Goal: Transaction & Acquisition: Download file/media

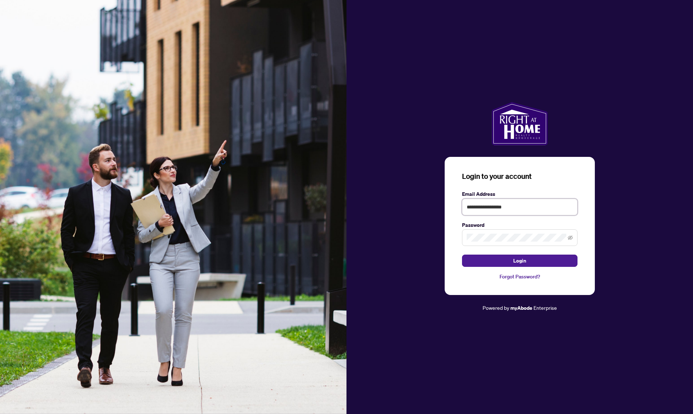
type input "**********"
click at [519, 261] on button "Login" at bounding box center [519, 261] width 115 height 12
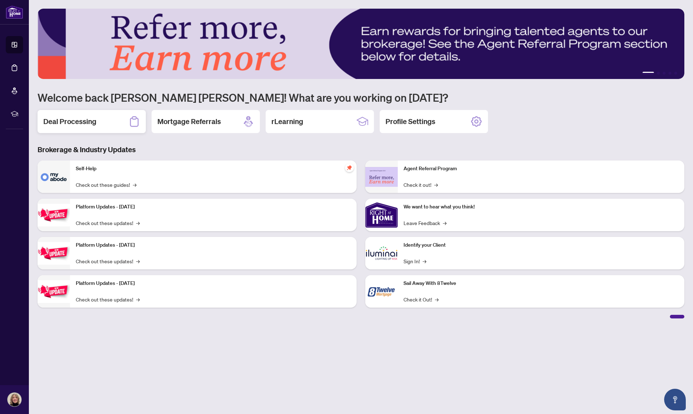
click at [117, 128] on div "Deal Processing" at bounding box center [92, 121] width 108 height 23
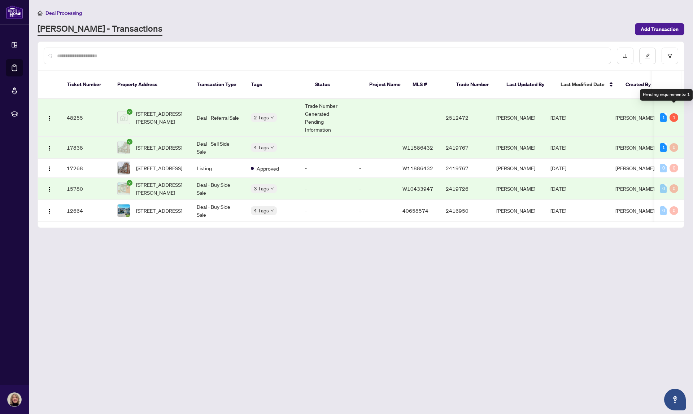
click at [676, 113] on div "1" at bounding box center [673, 117] width 9 height 9
click at [566, 114] on span "[DATE]" at bounding box center [558, 117] width 16 height 6
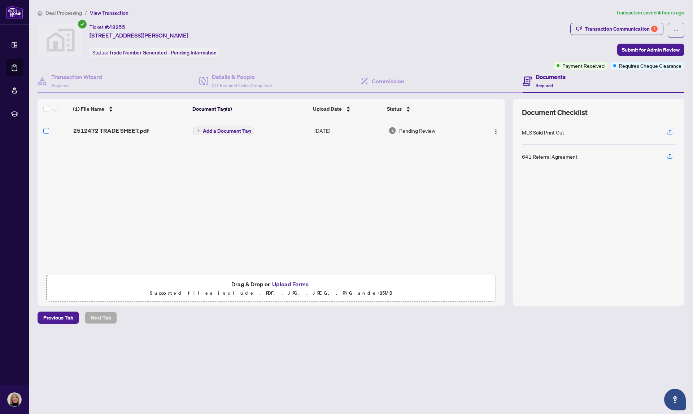
click at [49, 129] on span at bounding box center [46, 131] width 6 height 6
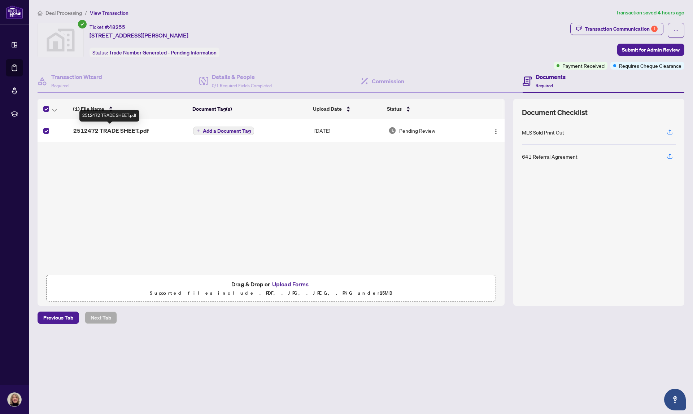
click at [91, 129] on span "2512472 TRADE SHEET.pdf" at bounding box center [110, 130] width 75 height 9
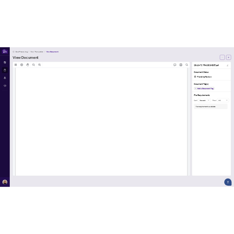
scroll to position [229, 0]
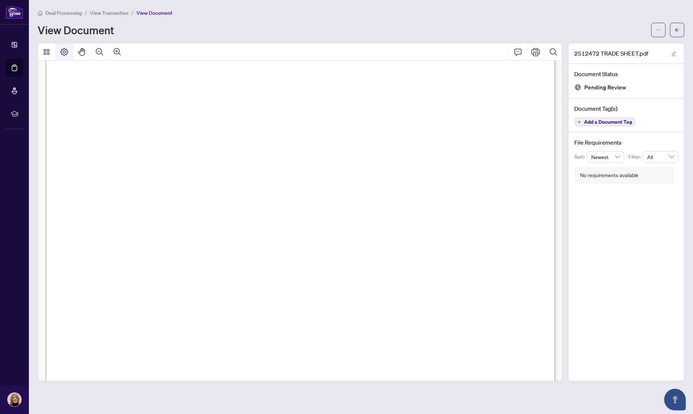
click at [65, 50] on icon "Page Layout" at bounding box center [64, 52] width 8 height 8
click at [656, 30] on icon "ellipsis" at bounding box center [657, 29] width 5 height 5
click at [610, 47] on span "Download" at bounding box center [632, 45] width 55 height 8
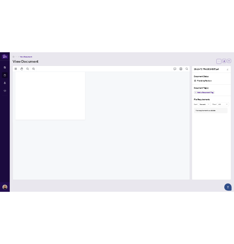
scroll to position [93, 0]
